Goal: Information Seeking & Learning: Learn about a topic

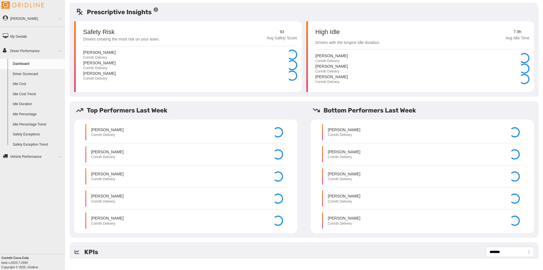
select select "**********"
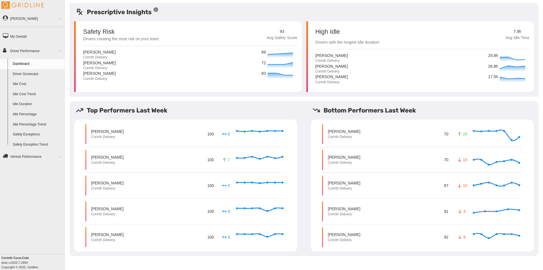
click at [31, 73] on link "Driver Scorecard" at bounding box center [37, 74] width 55 height 10
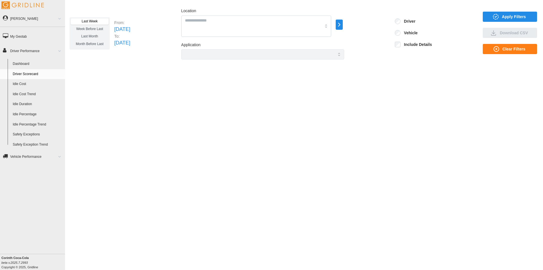
click at [503, 20] on span "Apply Filters" at bounding box center [514, 17] width 24 height 10
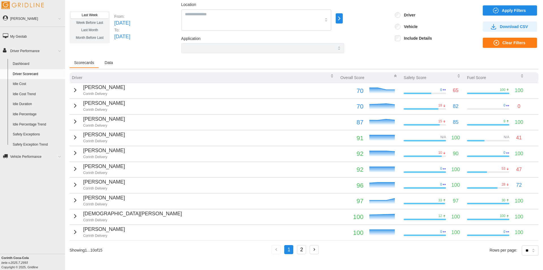
scroll to position [8, 0]
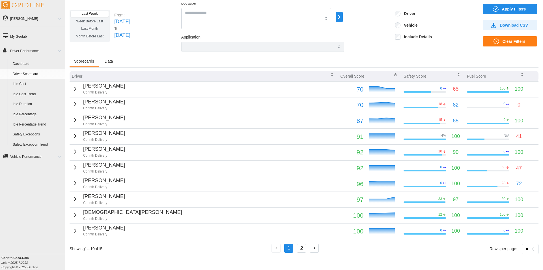
click at [113, 100] on td "Jeffery Taylor Corinth Delivery" at bounding box center [204, 105] width 268 height 16
click at [74, 103] on icon "button" at bounding box center [75, 104] width 7 height 7
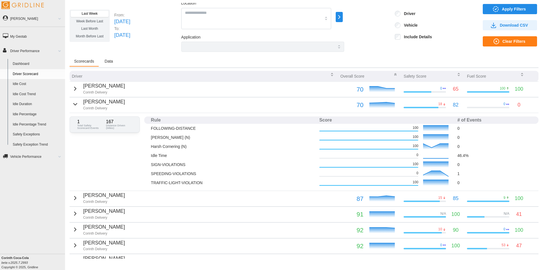
click at [74, 103] on icon "button" at bounding box center [75, 104] width 7 height 7
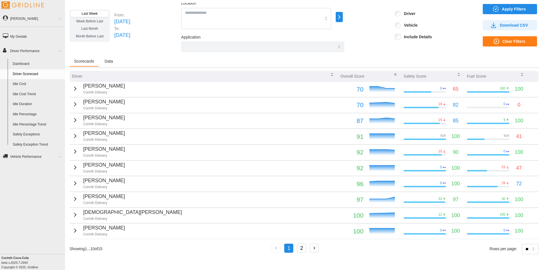
click at [33, 63] on link "Dashboard" at bounding box center [37, 64] width 55 height 10
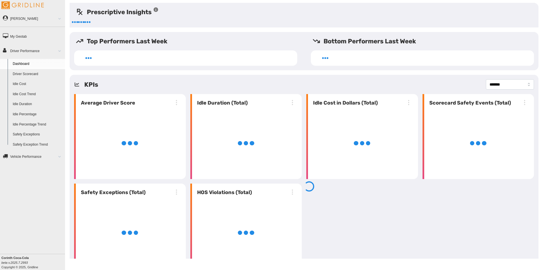
select select "**********"
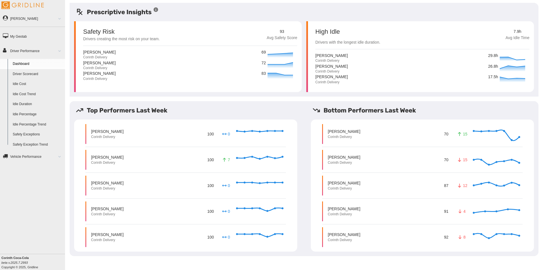
click at [22, 86] on link "Idle Cost" at bounding box center [37, 84] width 55 height 10
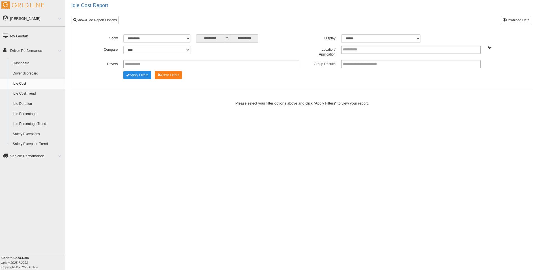
click at [29, 91] on link "Idle Cost Trend" at bounding box center [37, 94] width 55 height 10
click at [27, 113] on link "Idle Percentage" at bounding box center [37, 114] width 55 height 10
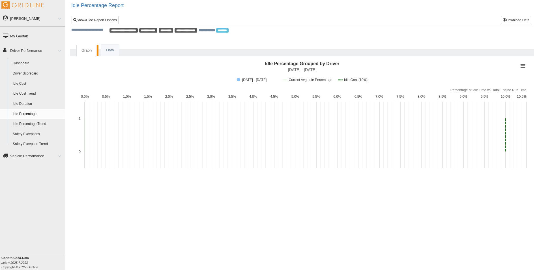
click at [25, 123] on link "Idle Percentage Trend" at bounding box center [37, 124] width 55 height 10
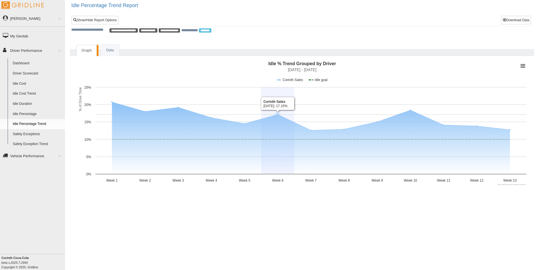
click at [24, 92] on link "Idle Cost Trend" at bounding box center [37, 94] width 55 height 10
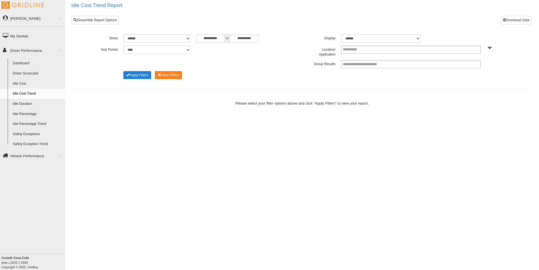
click at [130, 78] on button "Apply Filters" at bounding box center [137, 75] width 28 height 8
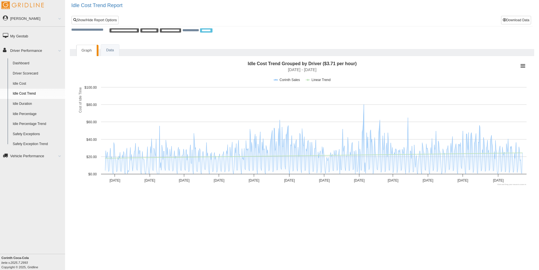
click at [129, 31] on span "**********" at bounding box center [123, 30] width 29 height 4
click at [95, 22] on link "Show/Hide Report Options" at bounding box center [95, 20] width 47 height 8
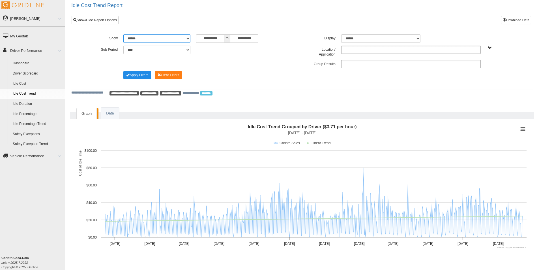
click at [186, 40] on select "**********" at bounding box center [156, 38] width 67 height 8
select select "*********"
click at [123, 34] on select "**********" at bounding box center [156, 38] width 67 height 8
type input "*********"
type input "**********"
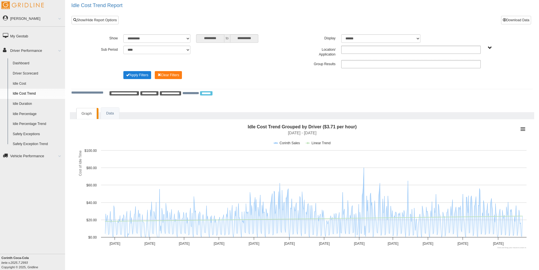
click at [139, 77] on button "Apply Filters" at bounding box center [137, 75] width 28 height 8
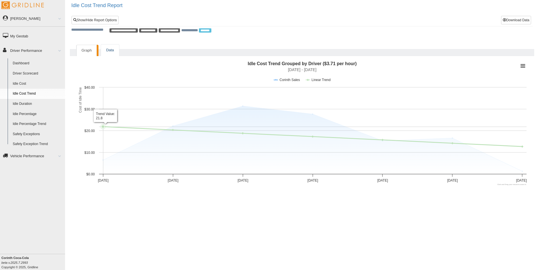
click at [109, 48] on link "Data" at bounding box center [110, 50] width 18 height 12
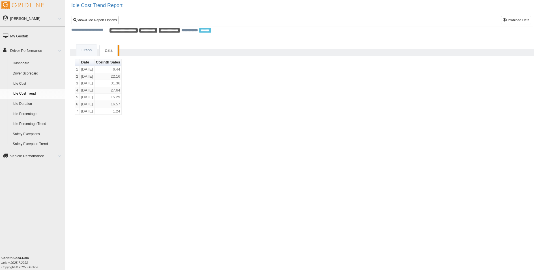
click at [22, 85] on link "Idle Cost" at bounding box center [37, 84] width 55 height 10
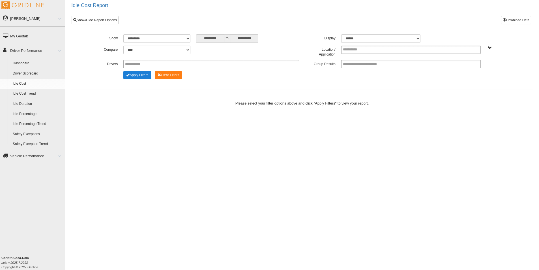
click at [131, 74] on button "Apply Filters" at bounding box center [137, 75] width 28 height 8
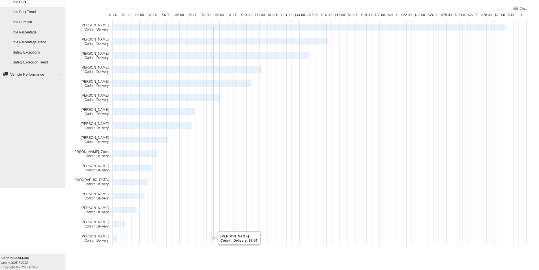
scroll to position [37, 0]
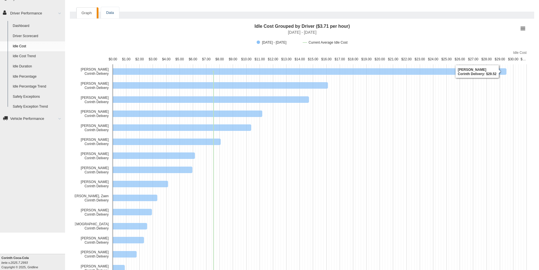
click at [111, 12] on link "Data" at bounding box center [110, 13] width 18 height 12
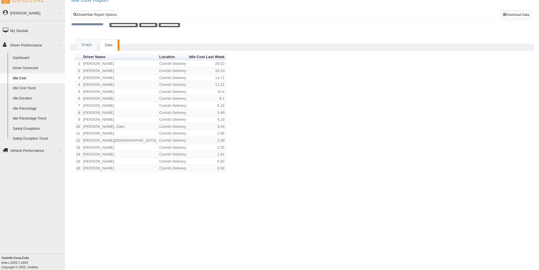
scroll to position [5, 0]
click at [83, 45] on link "Graph" at bounding box center [86, 45] width 20 height 12
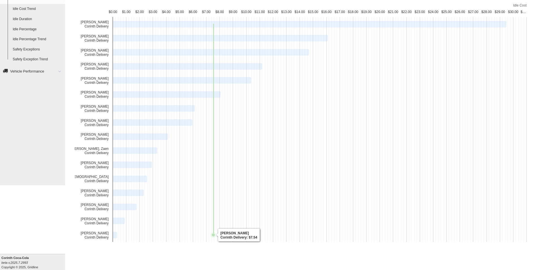
scroll to position [37, 0]
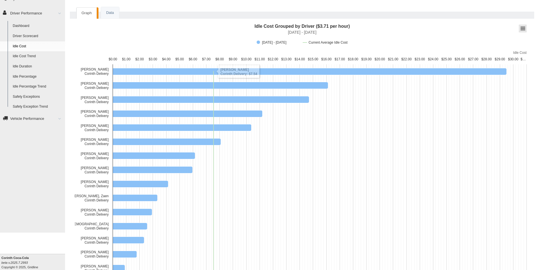
click at [525, 27] on button "View chart menu, Idle Cost Grouped by Driver ($3.71 per hour)" at bounding box center [523, 29] width 8 height 8
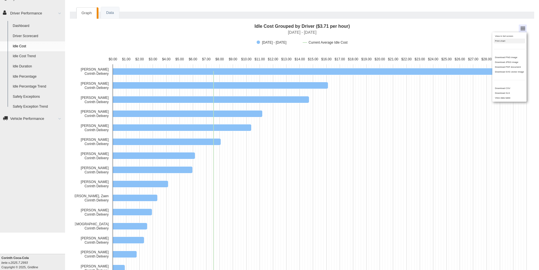
click at [508, 40] on li "Print chart" at bounding box center [509, 40] width 31 height 5
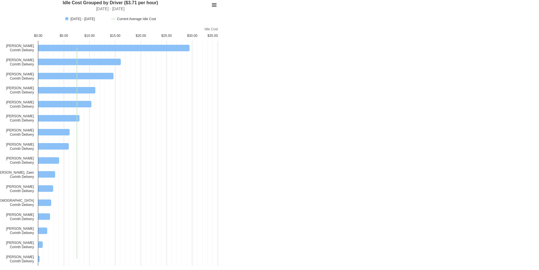
scroll to position [2, 0]
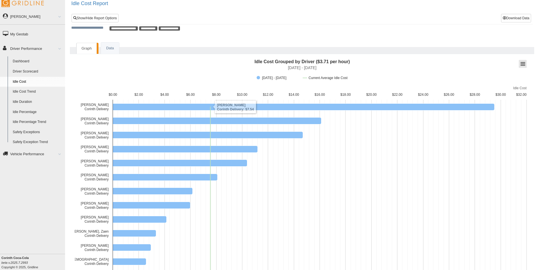
click at [521, 63] on button "View chart menu, Idle Cost Grouped by Driver ($3.71 per hour)" at bounding box center [523, 62] width 8 height 8
click at [520, 66] on rect "Interactive chart" at bounding box center [523, 64] width 8 height 8
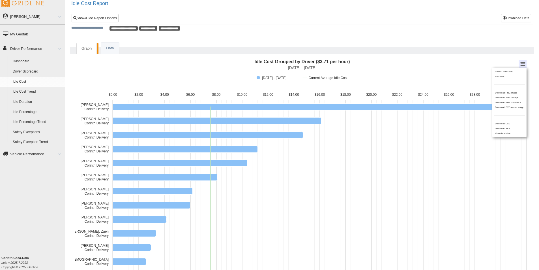
click at [382, 38] on div "Graph Data Idle Cost Grouped by Driver ($3.71 per hour) Combination chart with …" at bounding box center [302, 191] width 474 height 306
click at [104, 48] on link "Data" at bounding box center [110, 48] width 18 height 12
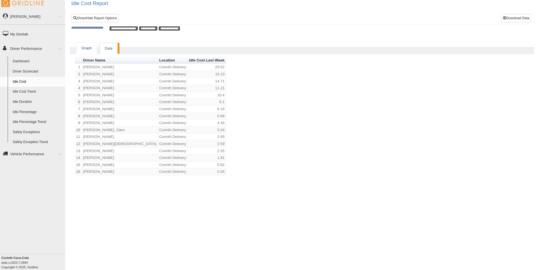
click at [88, 50] on link "Graph" at bounding box center [86, 48] width 20 height 12
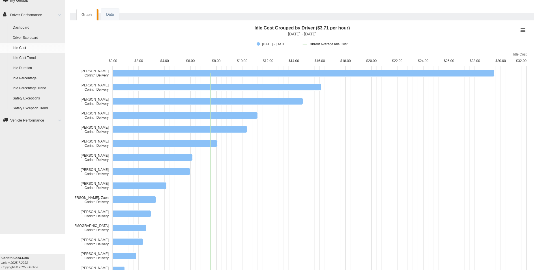
scroll to position [49, 0]
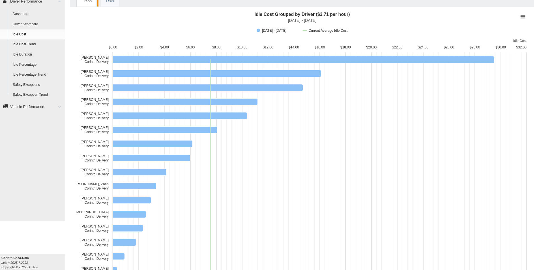
click at [30, 74] on link "Idle Percentage Trend" at bounding box center [37, 75] width 55 height 10
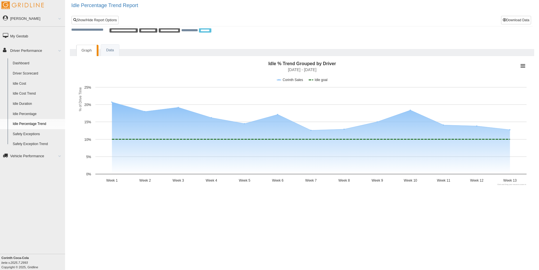
click at [121, 29] on span "**********" at bounding box center [123, 30] width 28 height 4
click at [109, 22] on link "Show/Hide Report Options" at bounding box center [95, 20] width 47 height 8
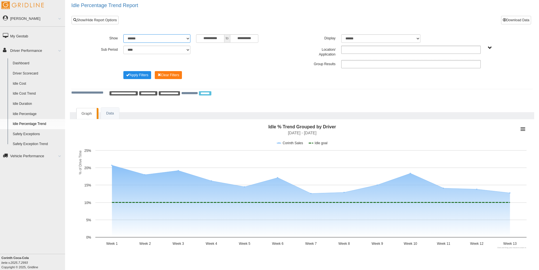
click at [180, 36] on select "**********" at bounding box center [156, 38] width 67 height 8
select select "*********"
click at [123, 34] on select "**********" at bounding box center [156, 38] width 67 height 8
type input "*********"
click at [135, 76] on button "Apply Filters" at bounding box center [137, 75] width 28 height 8
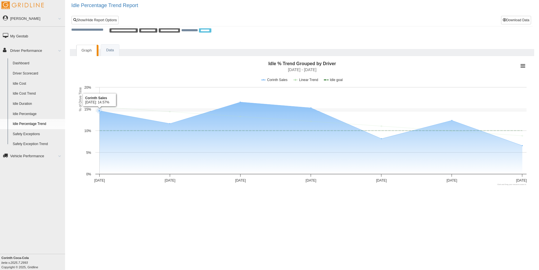
click at [38, 115] on link "Idle Percentage" at bounding box center [37, 114] width 55 height 10
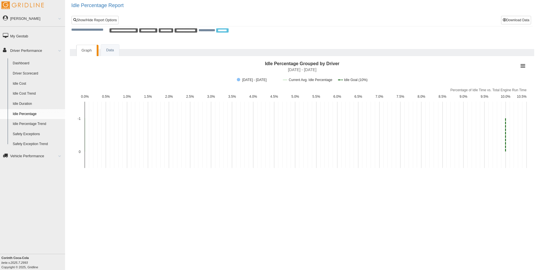
click at [120, 49] on ul "Graph Data" at bounding box center [302, 52] width 464 height 7
click at [109, 50] on link "Data" at bounding box center [110, 50] width 18 height 12
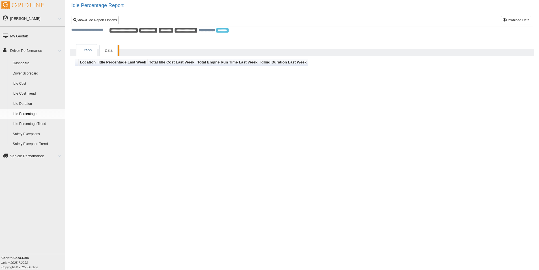
click at [90, 51] on link "Graph" at bounding box center [86, 50] width 20 height 12
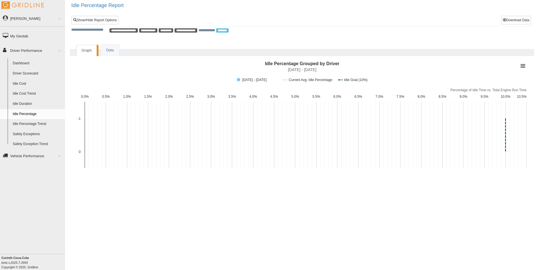
click at [29, 104] on link "Idle Duration" at bounding box center [37, 104] width 55 height 10
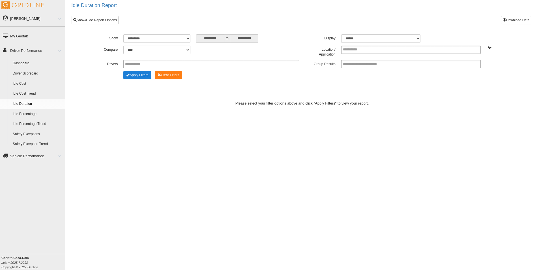
click at [133, 74] on button "Apply Filters" at bounding box center [137, 75] width 28 height 8
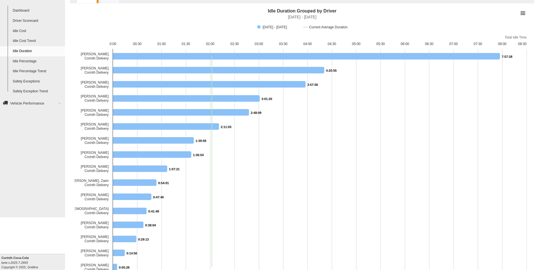
scroll to position [42, 0]
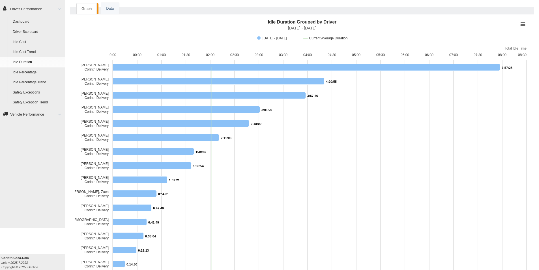
click at [22, 39] on link "Idle Cost" at bounding box center [37, 42] width 55 height 10
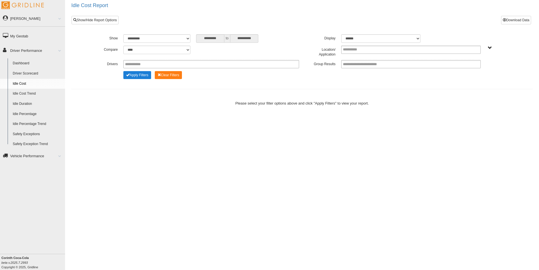
click at [128, 76] on span "Change Filter Options" at bounding box center [127, 74] width 3 height 3
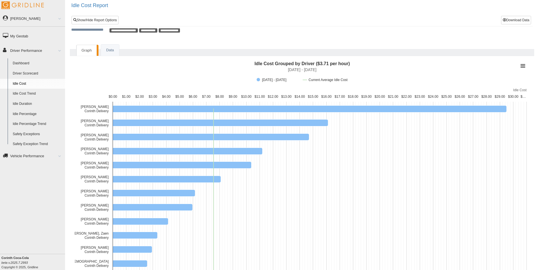
click at [31, 136] on link "Safety Exceptions" at bounding box center [37, 134] width 55 height 10
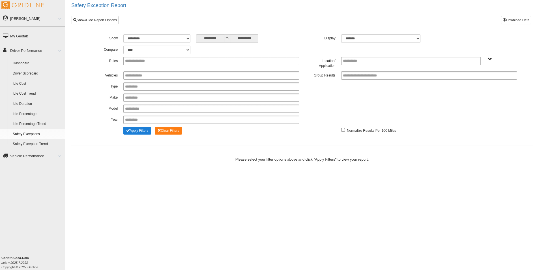
click at [145, 133] on button "Apply Filters" at bounding box center [137, 130] width 28 height 8
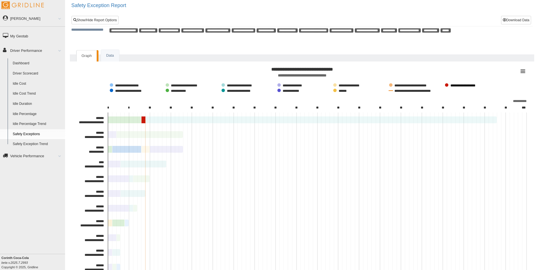
click at [456, 83] on button "Show FOLLOWING-DISTANCE" at bounding box center [467, 85] width 44 height 4
click at [425, 83] on button "Show TRAFFIC-LIGHT-VIOLATION" at bounding box center [413, 85] width 49 height 4
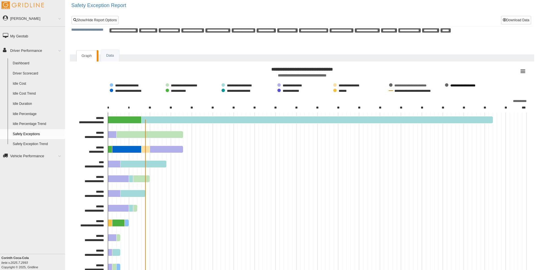
click at [452, 84] on button "Show FOLLOWING-DISTANCE" at bounding box center [467, 85] width 44 height 4
click at [412, 84] on button "Show TRAFFIC-LIGHT-VIOLATION" at bounding box center [413, 85] width 49 height 4
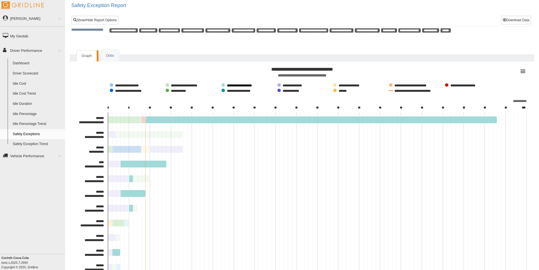
click at [246, 85] on button "Show Excessive Speeding" at bounding box center [239, 85] width 36 height 4
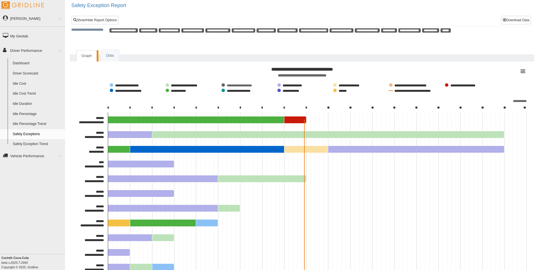
click at [38, 145] on link "Safety Exception Trend" at bounding box center [37, 144] width 55 height 10
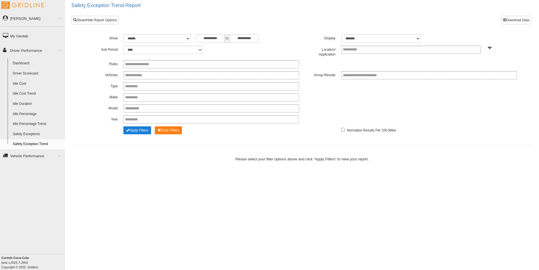
click at [141, 131] on button "Apply Filters" at bounding box center [137, 130] width 28 height 8
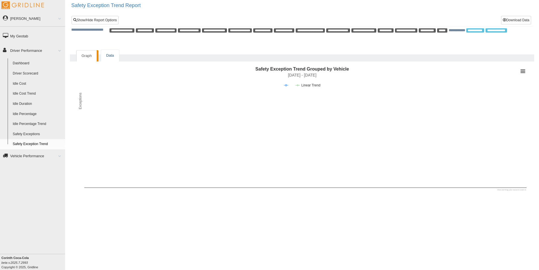
click at [109, 54] on link "Data" at bounding box center [110, 56] width 18 height 12
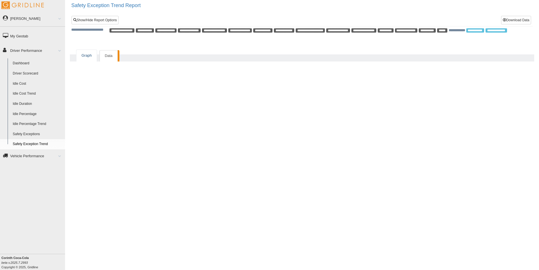
click at [95, 57] on link "Graph" at bounding box center [86, 56] width 20 height 12
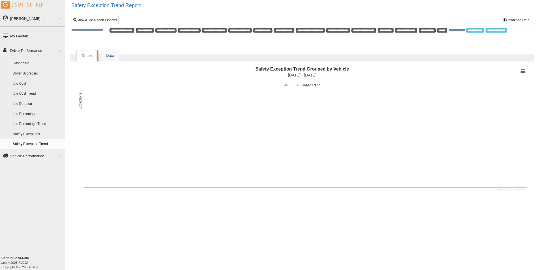
click at [22, 159] on link "Vehicle Performance" at bounding box center [32, 155] width 65 height 13
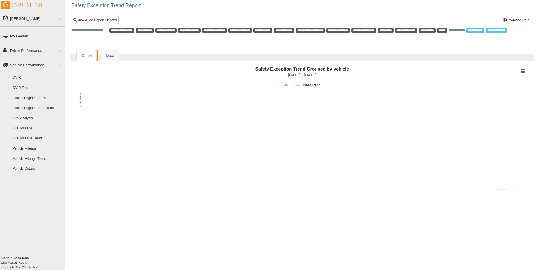
click at [23, 116] on link "Fuel Analysis" at bounding box center [37, 118] width 55 height 10
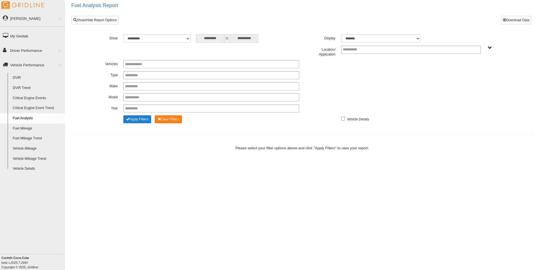
click at [146, 120] on button "Apply Filters" at bounding box center [137, 119] width 28 height 8
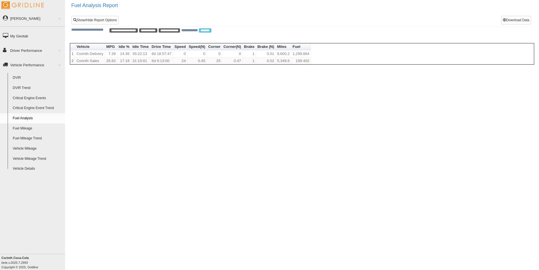
click at [20, 126] on link "Fuel Mileage" at bounding box center [37, 128] width 55 height 10
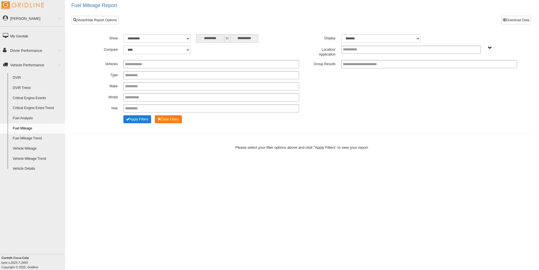
click at [143, 119] on button "Apply Filters" at bounding box center [137, 119] width 28 height 8
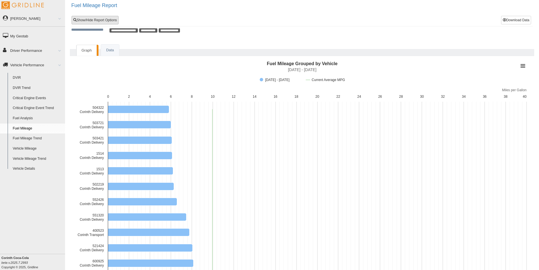
click at [110, 20] on link "Show/Hide Report Options" at bounding box center [95, 20] width 47 height 8
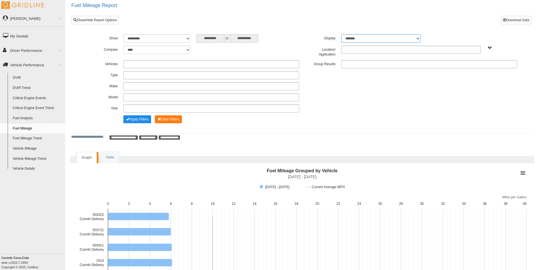
click at [417, 38] on select "******* ******" at bounding box center [380, 38] width 79 height 8
select select "**"
click at [341, 34] on select "******* ******" at bounding box center [380, 38] width 79 height 8
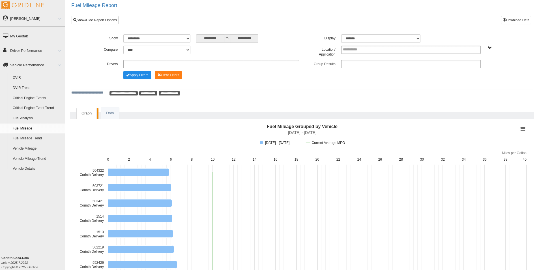
click at [121, 78] on div "**********" at bounding box center [301, 57] width 435 height 46
click at [122, 78] on div "**********" at bounding box center [301, 57] width 435 height 46
click at [134, 74] on button "Apply Filters" at bounding box center [137, 75] width 28 height 8
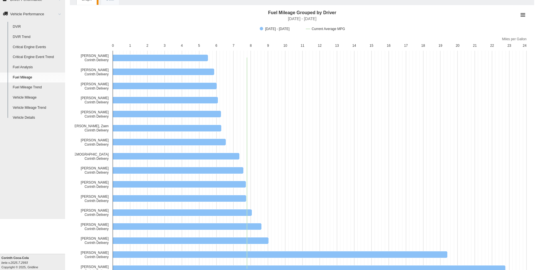
scroll to position [37, 0]
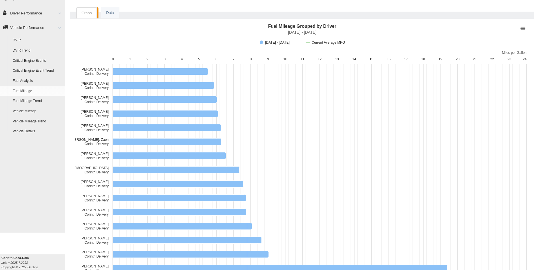
click at [29, 130] on link "Vehicle Details" at bounding box center [37, 131] width 55 height 10
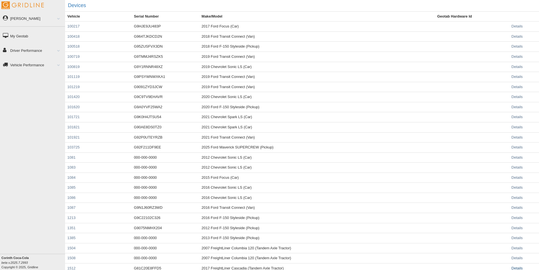
click at [518, 266] on link "Details" at bounding box center [516, 268] width 11 height 4
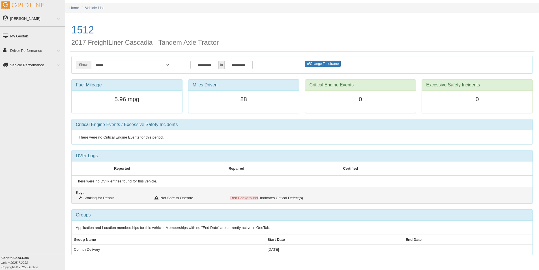
click at [21, 32] on link "My Geotab" at bounding box center [32, 35] width 65 height 13
click at [29, 53] on link "Driver Performance" at bounding box center [32, 50] width 65 height 13
click at [31, 61] on link "Dashboard" at bounding box center [37, 63] width 55 height 10
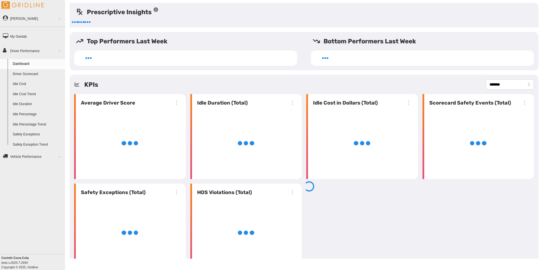
select select "**********"
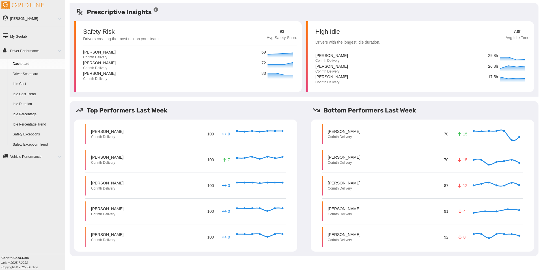
click at [30, 74] on link "Driver Scorecard" at bounding box center [37, 74] width 55 height 10
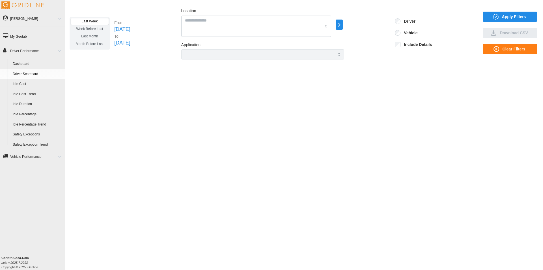
click at [501, 17] on span "Apply Filters" at bounding box center [508, 17] width 45 height 10
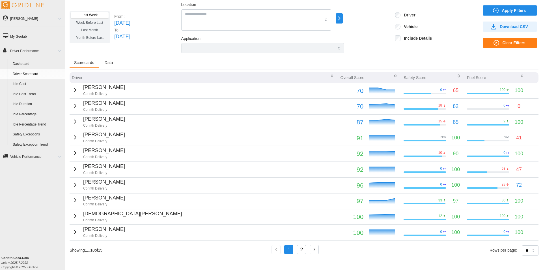
scroll to position [8, 0]
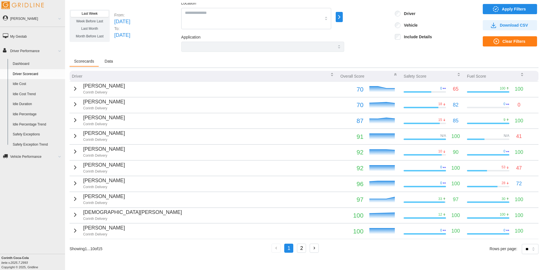
click at [296, 248] on div "1 2" at bounding box center [296, 248] width 49 height 10
click at [301, 248] on button "2" at bounding box center [301, 247] width 9 height 9
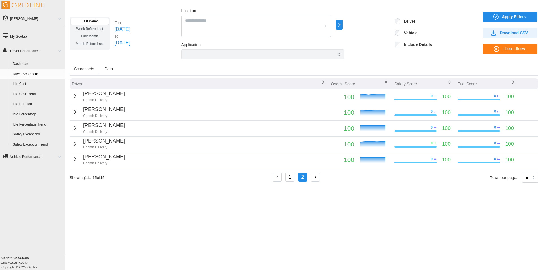
click at [293, 178] on button "1" at bounding box center [289, 176] width 9 height 9
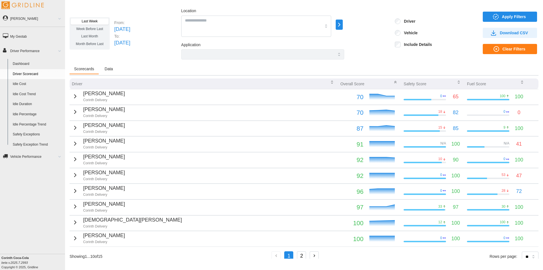
click at [505, 33] on span "Download CSV" at bounding box center [514, 33] width 28 height 10
click at [305, 254] on button "2" at bounding box center [301, 255] width 9 height 9
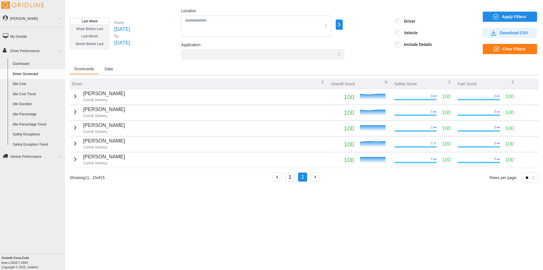
click at [290, 176] on button "1" at bounding box center [289, 176] width 9 height 9
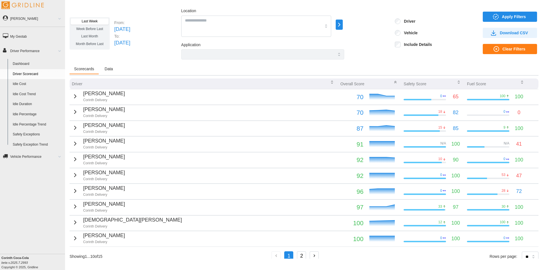
click at [357, 83] on div "Overall Score" at bounding box center [369, 83] width 59 height 9
click at [393, 83] on icon "button" at bounding box center [395, 82] width 5 height 5
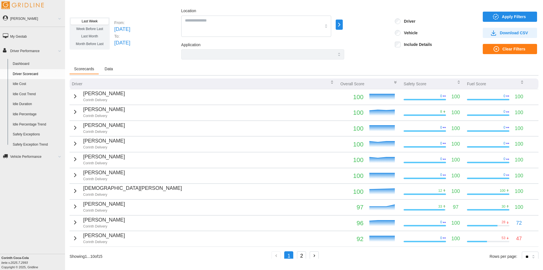
click at [303, 256] on button "2" at bounding box center [301, 255] width 9 height 9
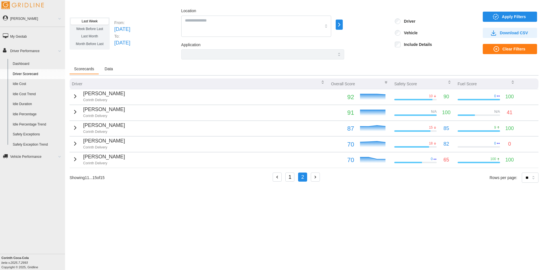
click at [74, 127] on icon "button" at bounding box center [75, 127] width 7 height 7
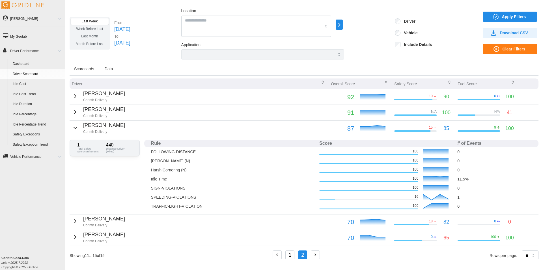
click at [74, 127] on icon "button" at bounding box center [75, 127] width 7 height 7
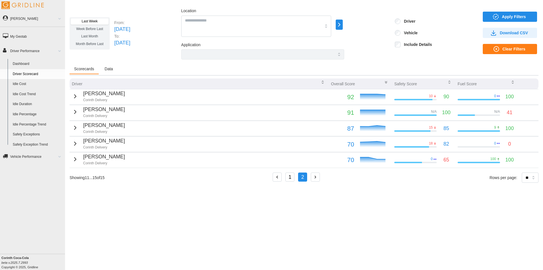
click at [74, 127] on icon "button" at bounding box center [75, 127] width 7 height 7
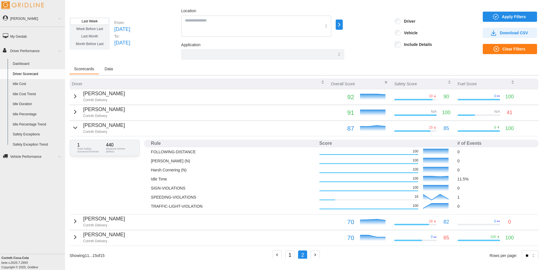
click at [74, 127] on icon "button" at bounding box center [75, 127] width 7 height 7
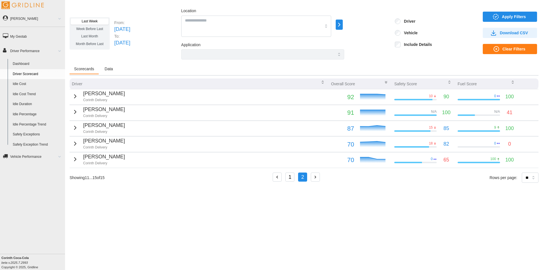
click at [73, 141] on icon "button" at bounding box center [75, 143] width 7 height 7
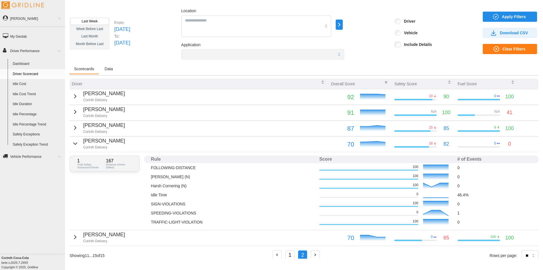
click at [73, 141] on icon "button" at bounding box center [75, 143] width 7 height 7
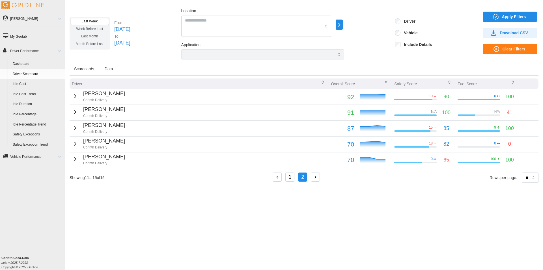
click at [73, 161] on icon "button" at bounding box center [75, 159] width 7 height 7
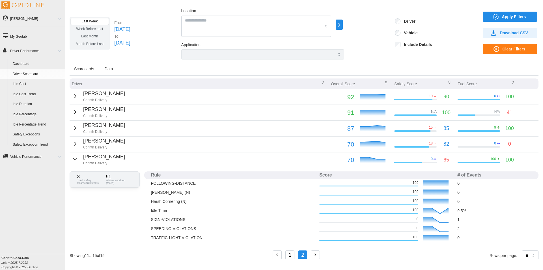
click at [73, 161] on icon "button" at bounding box center [75, 159] width 7 height 7
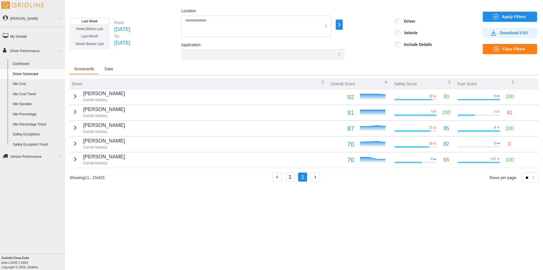
click at [343, 25] on icon "button" at bounding box center [339, 24] width 7 height 7
click at [367, 24] on div at bounding box center [368, 22] width 5 height 5
click at [380, 56] on div "Last Week Week Before Last Last Month Month Before Last From: [DATE] To: [DATE]…" at bounding box center [304, 33] width 469 height 52
click at [518, 20] on span "Apply Filters" at bounding box center [514, 17] width 24 height 10
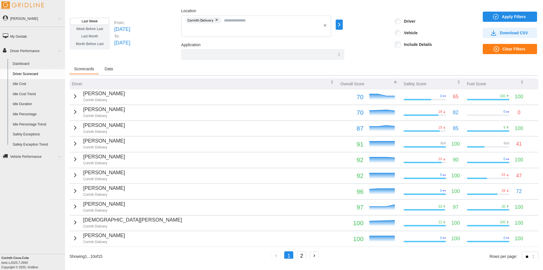
click at [297, 253] on button "2" at bounding box center [301, 255] width 9 height 9
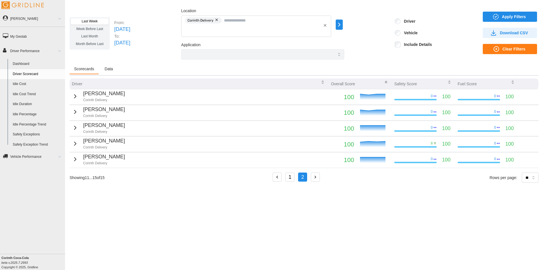
click at [292, 178] on button "1" at bounding box center [289, 176] width 9 height 9
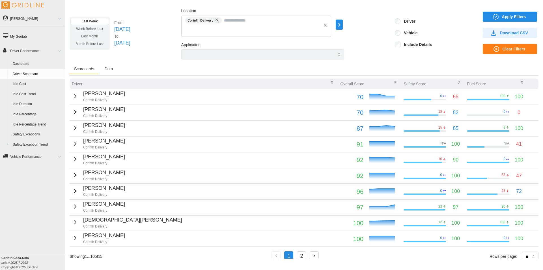
click at [343, 24] on icon "button" at bounding box center [339, 24] width 7 height 7
click at [368, 29] on div at bounding box center [366, 28] width 5 height 5
click at [367, 21] on div at bounding box center [366, 22] width 5 height 5
click at [378, 56] on div "Last Week Week Before Last Last Month Month Before Last From: [DATE] To: [DATE]…" at bounding box center [304, 33] width 469 height 52
click at [522, 16] on span "Apply Filters" at bounding box center [514, 17] width 24 height 10
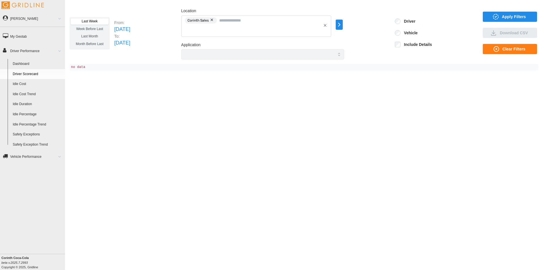
click at [343, 24] on icon "button" at bounding box center [339, 24] width 7 height 7
click at [367, 23] on div at bounding box center [368, 22] width 5 height 5
click at [367, 28] on div at bounding box center [368, 28] width 5 height 5
click at [505, 19] on span "Apply Filters" at bounding box center [514, 17] width 24 height 10
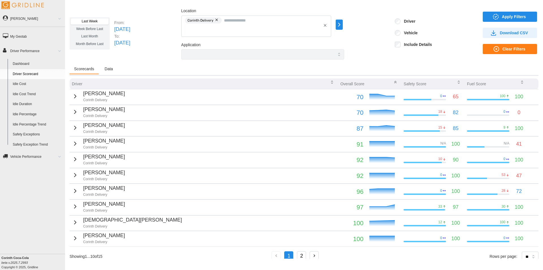
click at [393, 81] on icon "button" at bounding box center [395, 82] width 5 height 5
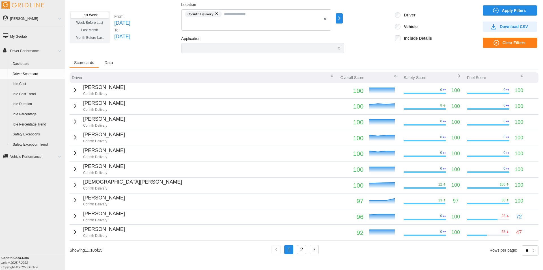
scroll to position [8, 0]
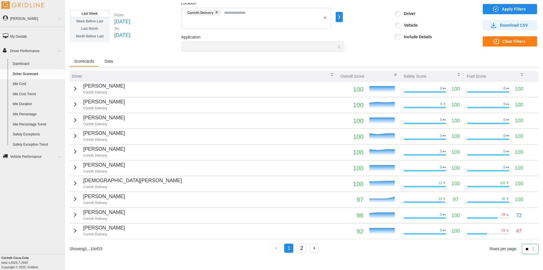
click at [529, 247] on select "** ** ** **" at bounding box center [530, 249] width 17 height 10
select select "**"
click at [522, 254] on select "** ** ** **" at bounding box center [530, 249] width 17 height 10
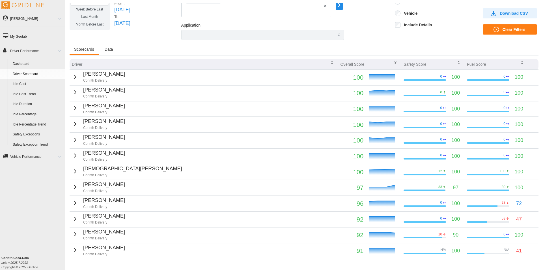
scroll to position [0, 0]
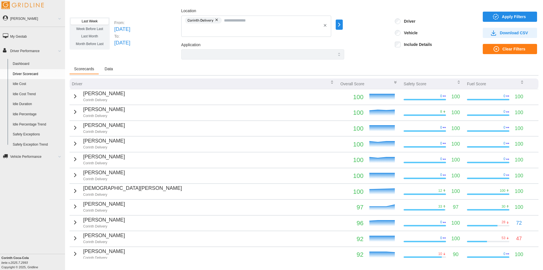
click at [102, 54] on div "Last Week Week Before Last Last Month Month Before Last From: [DATE] To: [DATE]…" at bounding box center [304, 33] width 469 height 52
click at [117, 10] on div "Last Week Week Before Last Last Month Month Before Last From: [DATE] To: [DATE]…" at bounding box center [304, 33] width 469 height 52
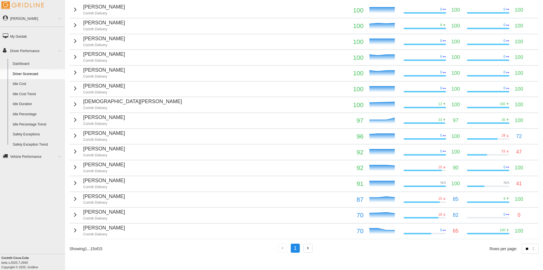
scroll to position [87, 0]
click at [525, 250] on select "** ** ** **" at bounding box center [530, 248] width 17 height 10
click at [523, 249] on select "** ** ** **" at bounding box center [530, 248] width 17 height 10
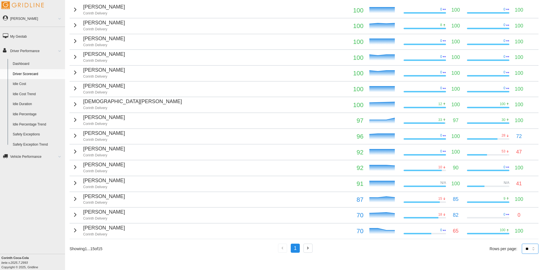
scroll to position [0, 0]
